Goal: Task Accomplishment & Management: Manage account settings

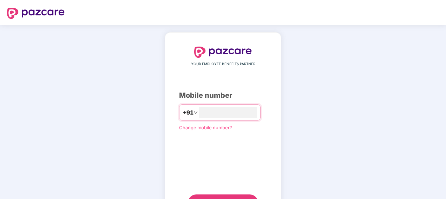
type input "*"
type input "**********"
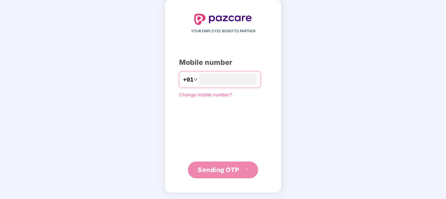
scroll to position [29, 0]
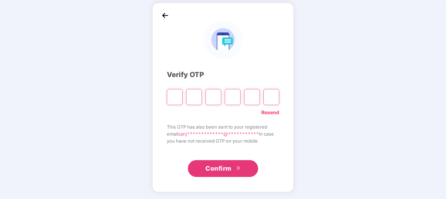
click at [170, 96] on input "Please enter verification code. Digit 1" at bounding box center [175, 97] width 16 height 16
type input "*"
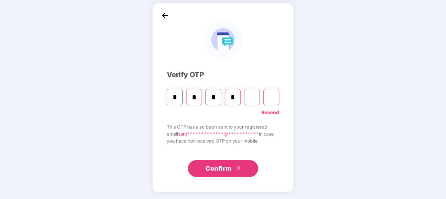
type input "*"
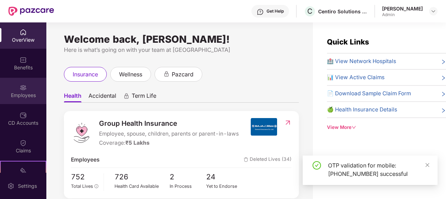
click at [21, 98] on div "Employees" at bounding box center [23, 95] width 46 height 7
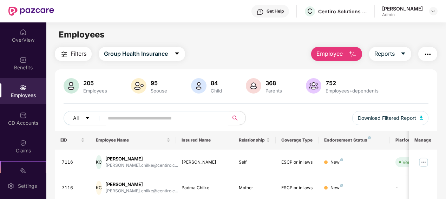
click at [130, 120] on input "text" at bounding box center [163, 118] width 111 height 11
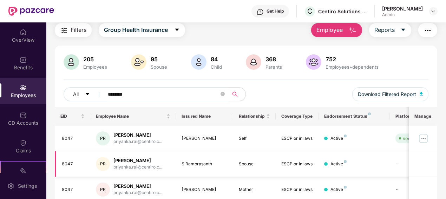
scroll to position [35, 0]
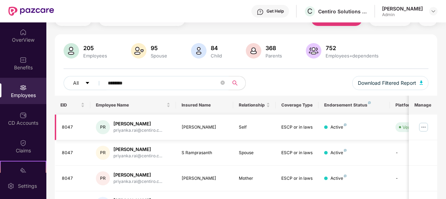
type input "********"
click at [425, 126] on img at bounding box center [423, 127] width 11 height 11
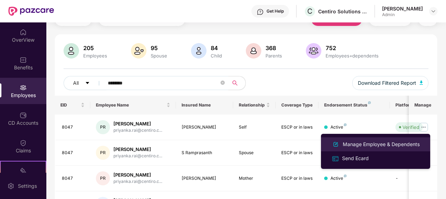
click at [369, 145] on div "Manage Employee & Dependents" at bounding box center [381, 145] width 80 height 8
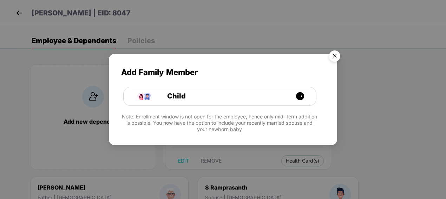
click at [335, 58] on img "Close" at bounding box center [335, 57] width 20 height 20
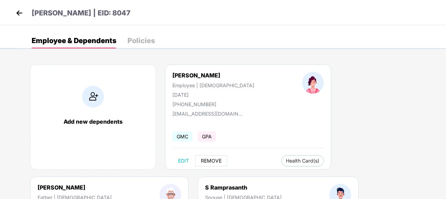
click at [211, 159] on span "REMOVE" at bounding box center [211, 161] width 21 height 6
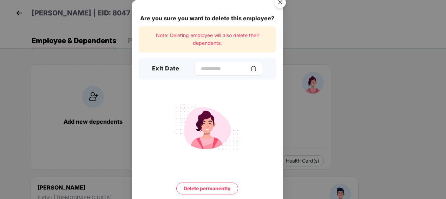
click at [256, 69] on img at bounding box center [254, 69] width 6 height 6
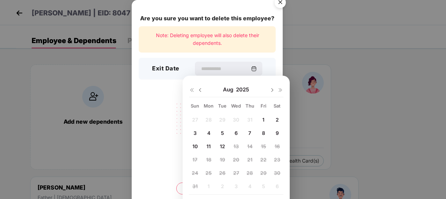
click at [201, 88] on img at bounding box center [200, 90] width 6 height 6
click at [252, 170] on div "31" at bounding box center [249, 173] width 11 height 11
type input "**********"
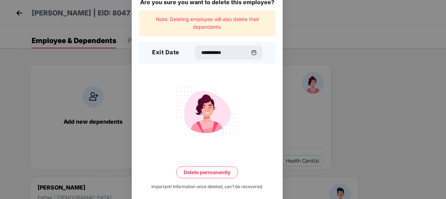
scroll to position [25, 0]
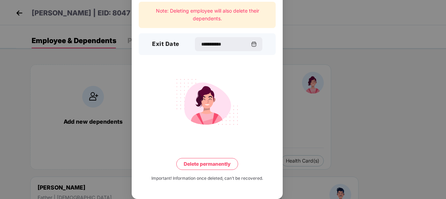
click at [227, 163] on button "Delete permanently" at bounding box center [207, 164] width 62 height 12
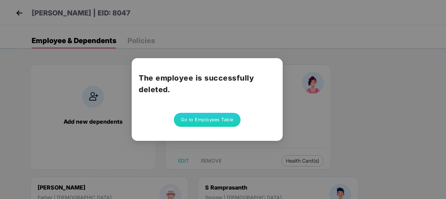
scroll to position [0, 0]
click at [225, 118] on button "Go to Employees Table" at bounding box center [207, 120] width 67 height 14
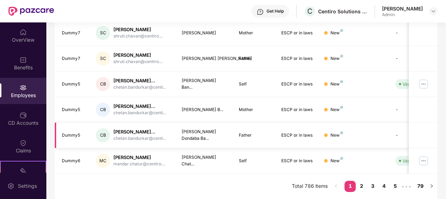
scroll to position [248, 0]
